Goal: Task Accomplishment & Management: Use online tool/utility

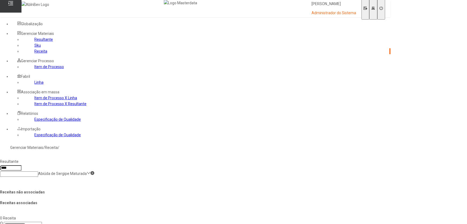
scroll to position [220, 0]
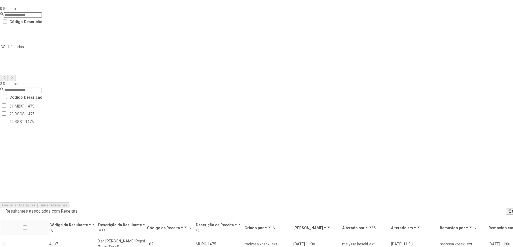
scroll to position [0, 0]
drag, startPoint x: 120, startPoint y: 39, endPoint x: 170, endPoint y: 39, distance: 50.5
click at [158, 208] on div "Resultantes associadas com Receitas Remover selecionado(s)" at bounding box center [279, 211] width 559 height 6
click at [177, 208] on div "Resultantes associadas com Receitas Remover selecionado(s)" at bounding box center [279, 211] width 559 height 6
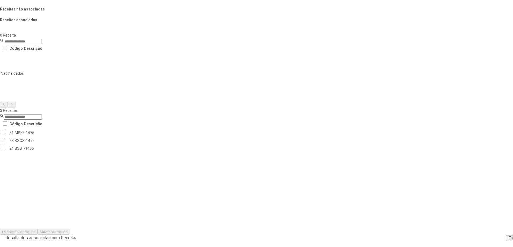
scroll to position [236, 0]
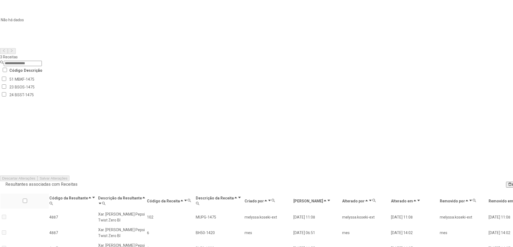
click at [53, 202] on icon at bounding box center [51, 203] width 3 height 3
click at [53, 18] on input "text" at bounding box center [27, 14] width 50 height 5
click at [98, 224] on td "4887" at bounding box center [73, 247] width 48 height 15
copy td "4887"
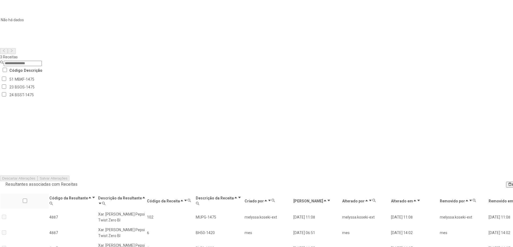
click at [53, 201] on icon at bounding box center [51, 203] width 4 height 4
click at [53, 18] on input "text" at bounding box center [27, 14] width 50 height 5
paste input "****"
type input "****"
click at [20, 25] on span "Buscar" at bounding box center [14, 23] width 11 height 4
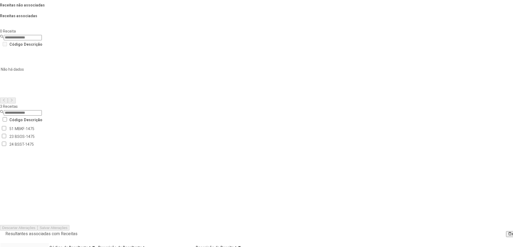
scroll to position [193, 0]
